Goal: Task Accomplishment & Management: Manage account settings

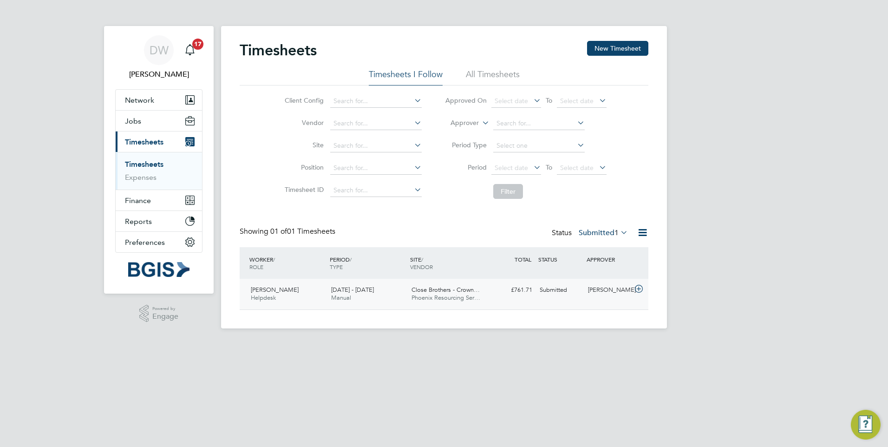
scroll to position [24, 81]
click at [282, 297] on div "[PERSON_NAME] Helpdesk [DATE] - [DATE]" at bounding box center [287, 293] width 80 height 23
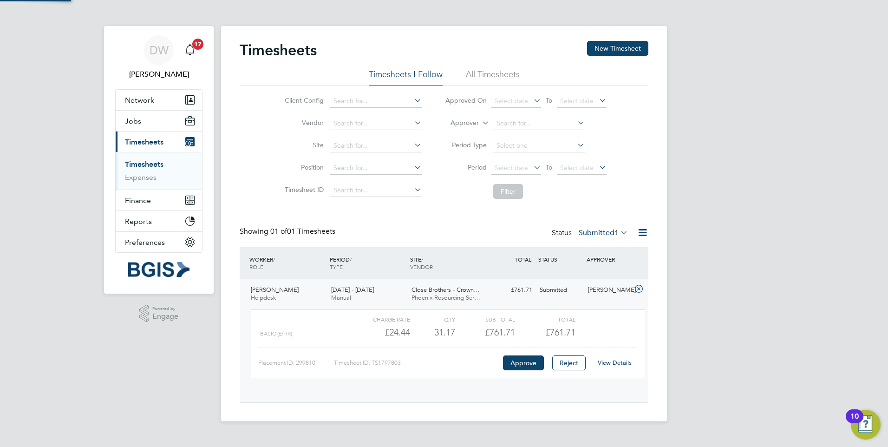
scroll to position [16, 91]
click at [275, 290] on span "[PERSON_NAME]" at bounding box center [275, 290] width 48 height 8
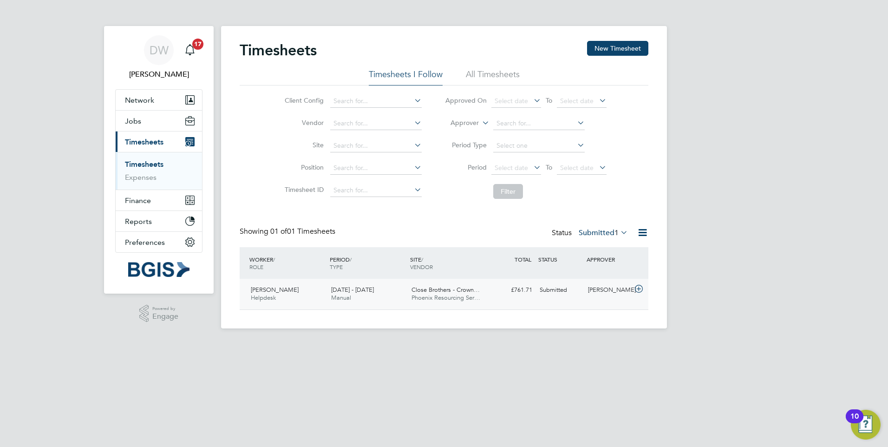
click at [275, 290] on span "[PERSON_NAME]" at bounding box center [275, 290] width 48 height 8
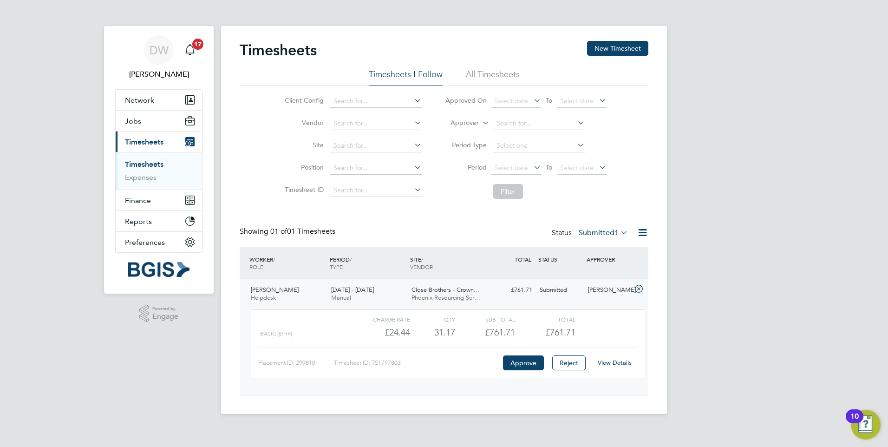
click at [441, 292] on span "Close Brothers - Crown…" at bounding box center [446, 290] width 68 height 8
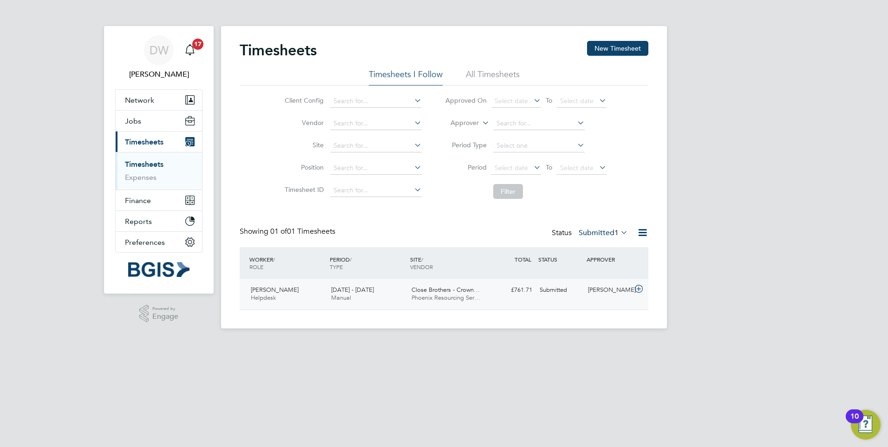
click at [442, 292] on span "Close Brothers - Crown…" at bounding box center [446, 290] width 68 height 8
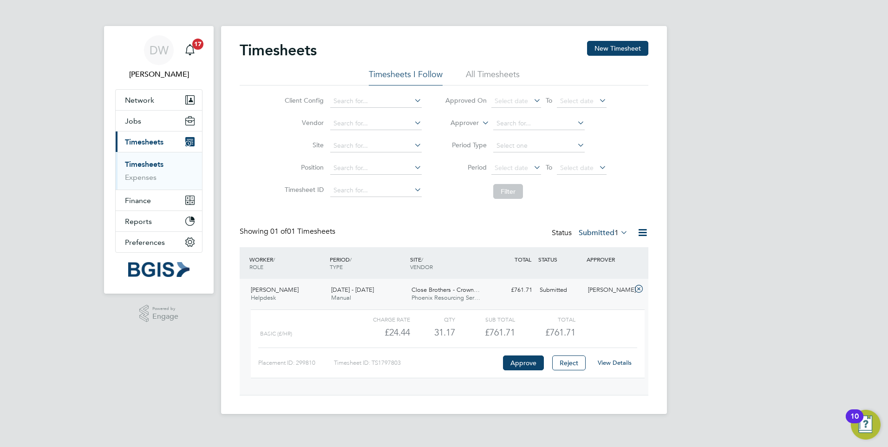
click at [142, 160] on link "Timesheets" at bounding box center [144, 164] width 39 height 9
click at [144, 144] on span "Timesheets" at bounding box center [144, 141] width 39 height 9
click at [608, 366] on link "View Details" at bounding box center [615, 363] width 34 height 8
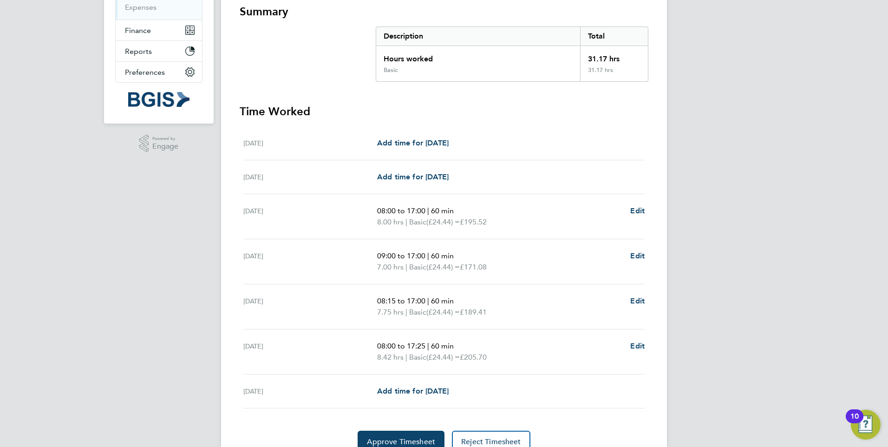
scroll to position [186, 0]
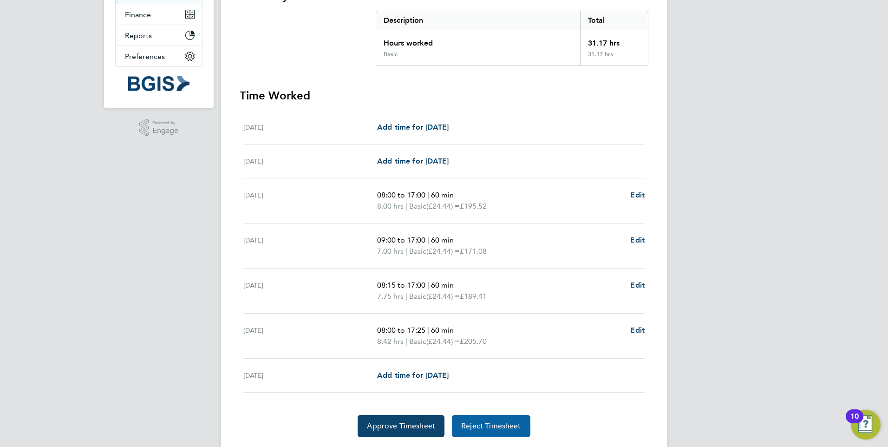
click at [488, 429] on span "Reject Timesheet" at bounding box center [491, 425] width 60 height 9
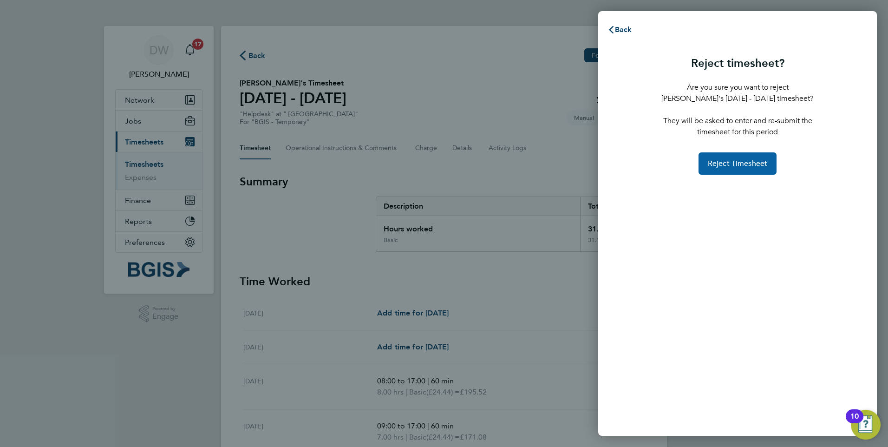
click at [724, 156] on button "Reject Timesheet" at bounding box center [738, 163] width 78 height 22
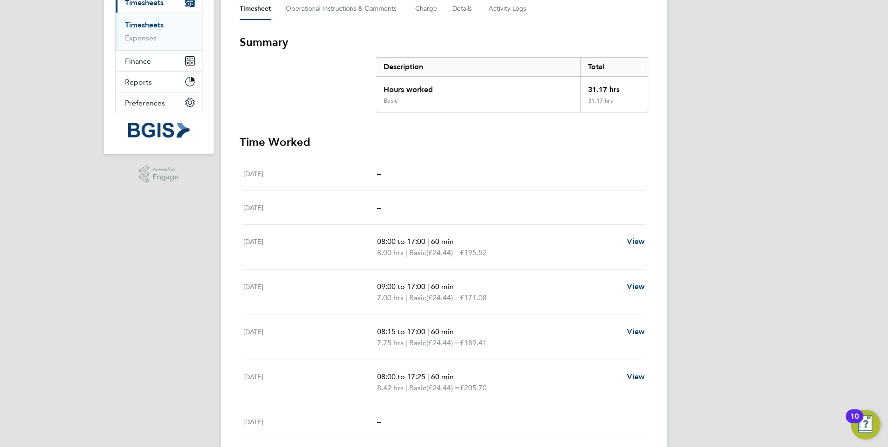
scroll to position [169, 0]
